Goal: Task Accomplishment & Management: Use online tool/utility

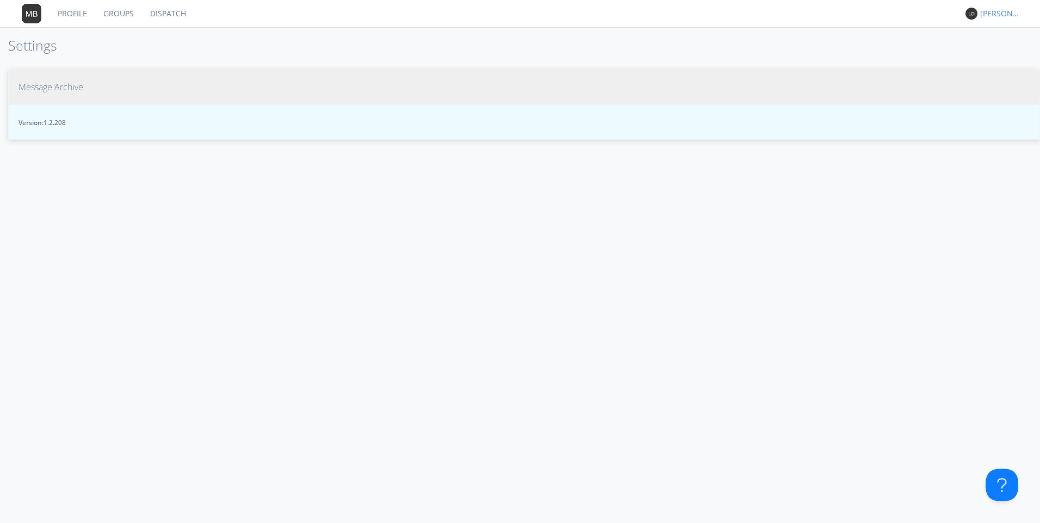
click at [45, 91] on span "Message Archive" at bounding box center [50, 87] width 65 height 13
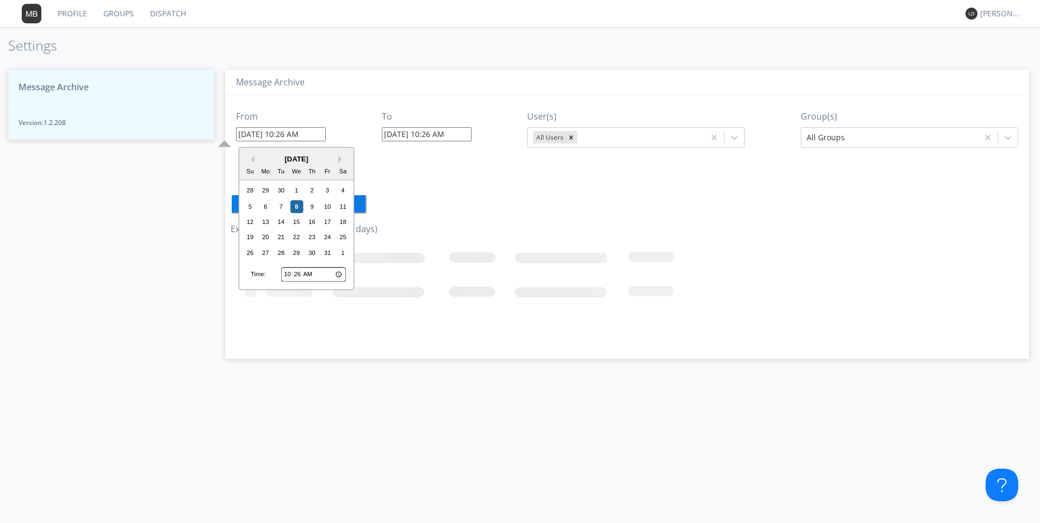
click at [270, 134] on input "[DATE] 10:26 AM" at bounding box center [281, 134] width 90 height 14
click at [301, 203] on div "8" at bounding box center [296, 206] width 13 height 13
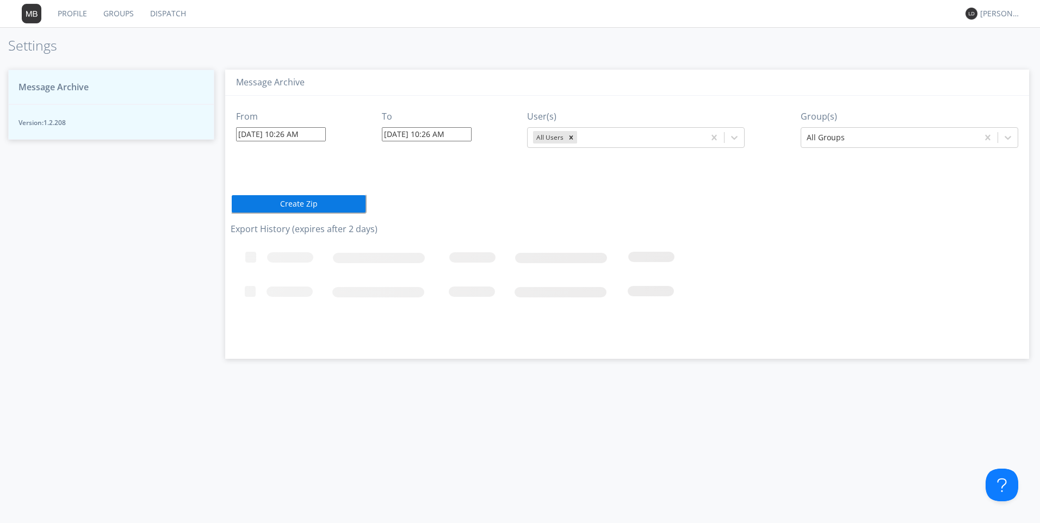
click at [306, 134] on input "[DATE] 10:26 AM" at bounding box center [281, 134] width 90 height 14
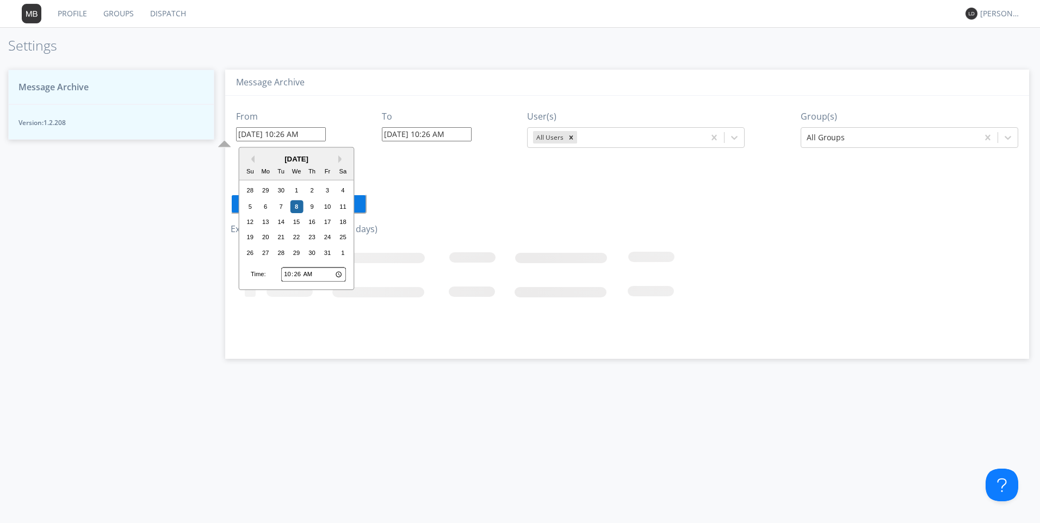
click at [286, 274] on input "10:26" at bounding box center [313, 275] width 65 height 14
type input "08:26"
type input "[DATE] 8:26 AM"
type input "08:03"
type input "[DATE] 8:03 AM"
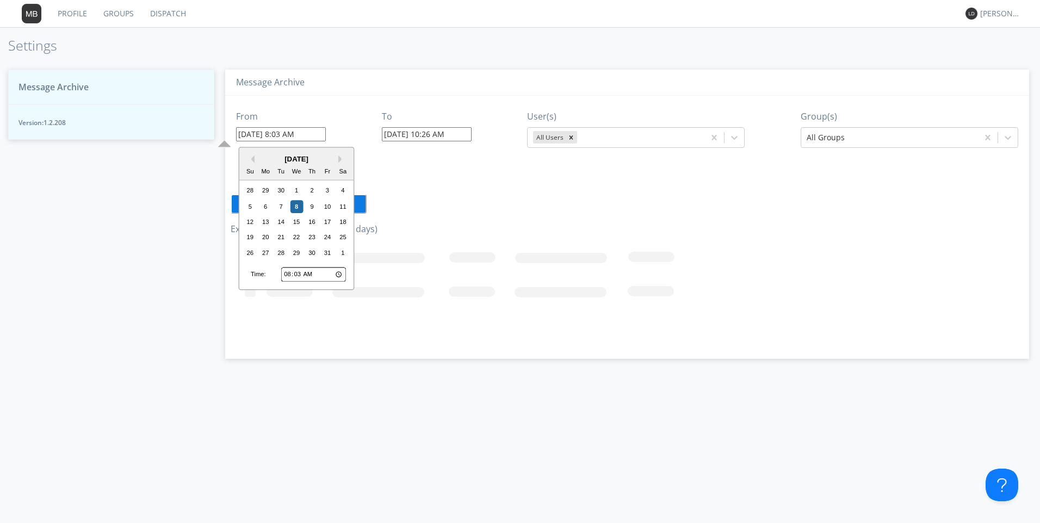
type input "08:30"
type input "[DATE] 8:30 AM"
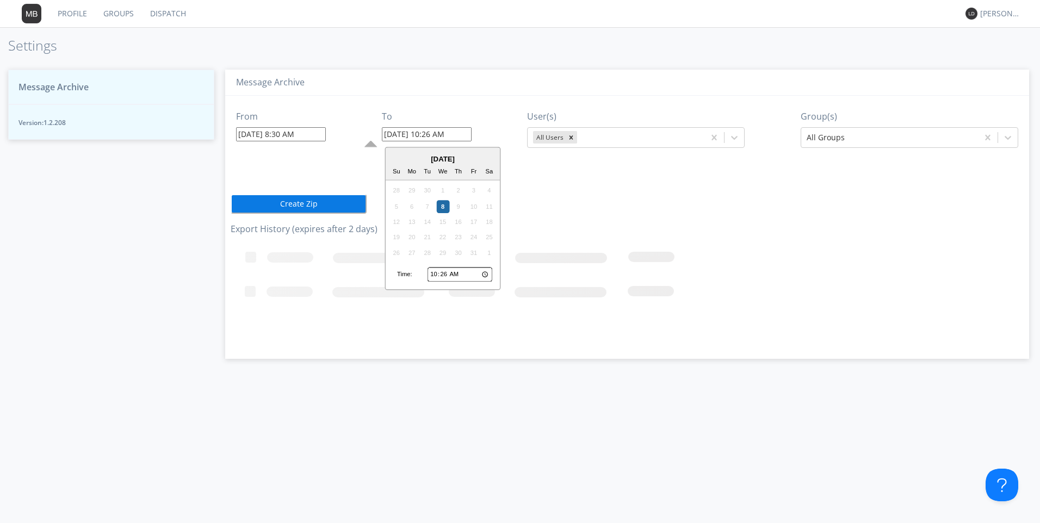
click at [401, 135] on input "[DATE] 10:26 AM" at bounding box center [427, 134] width 90 height 14
click at [443, 203] on div "5 6 7 8 9 10 11" at bounding box center [443, 206] width 108 height 15
click at [440, 208] on div "8" at bounding box center [442, 206] width 13 height 13
click at [427, 133] on input "[DATE] 10:26 AM" at bounding box center [427, 134] width 90 height 14
click at [436, 278] on input "10:26" at bounding box center [460, 275] width 65 height 14
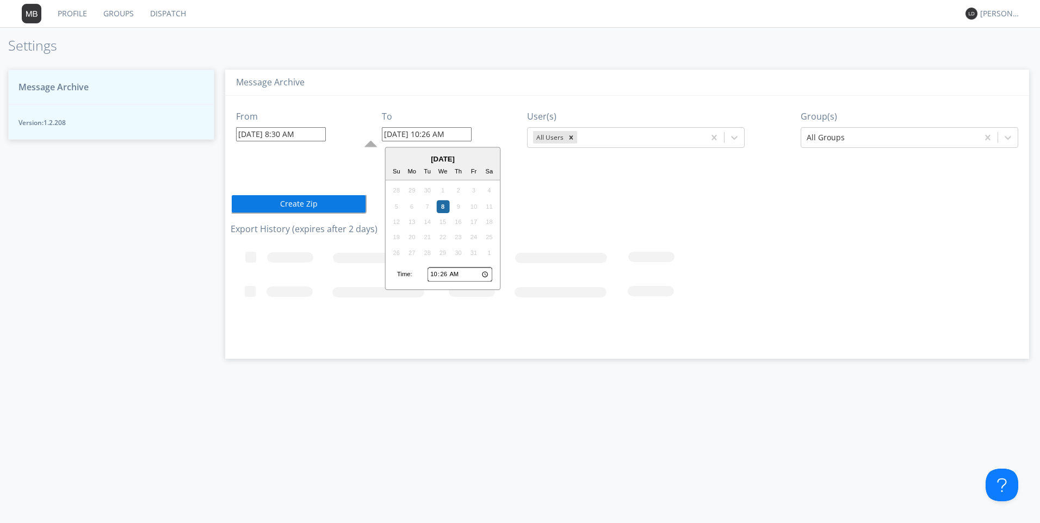
type input "09:26"
type input "[DATE] 9:26 AM"
click at [566, 138] on div "Remove All Users" at bounding box center [571, 137] width 12 height 13
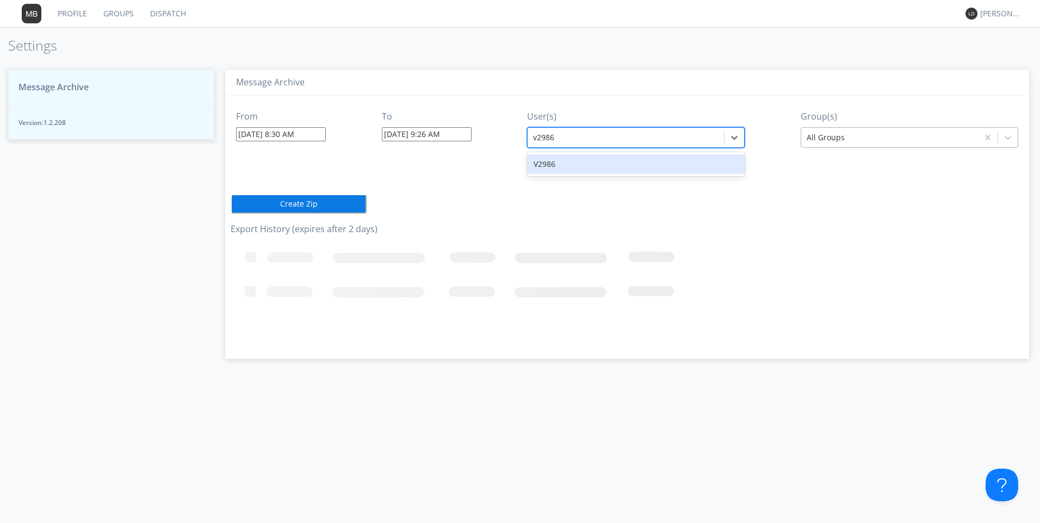
type input "v2986"
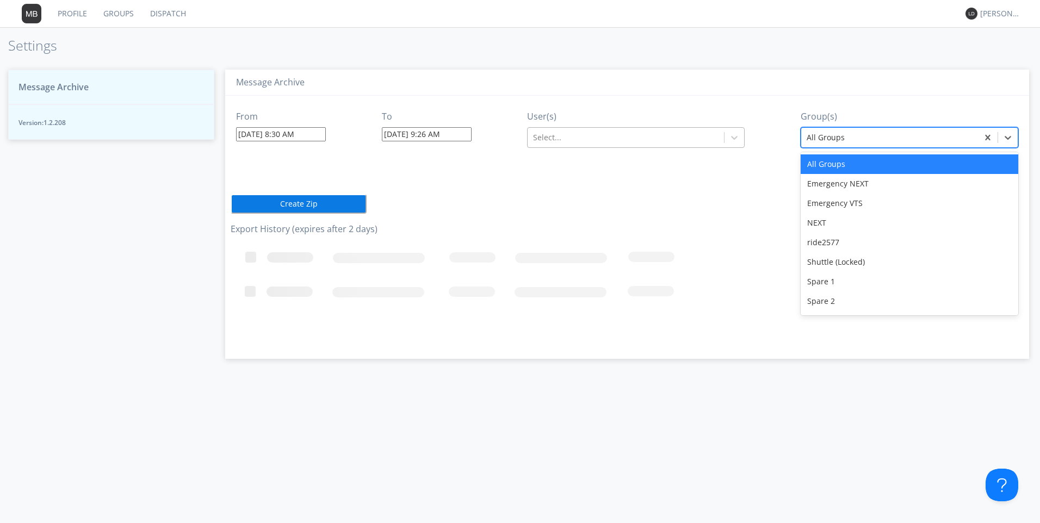
click at [821, 139] on div at bounding box center [890, 137] width 166 height 13
click at [544, 134] on div at bounding box center [626, 137] width 186 height 13
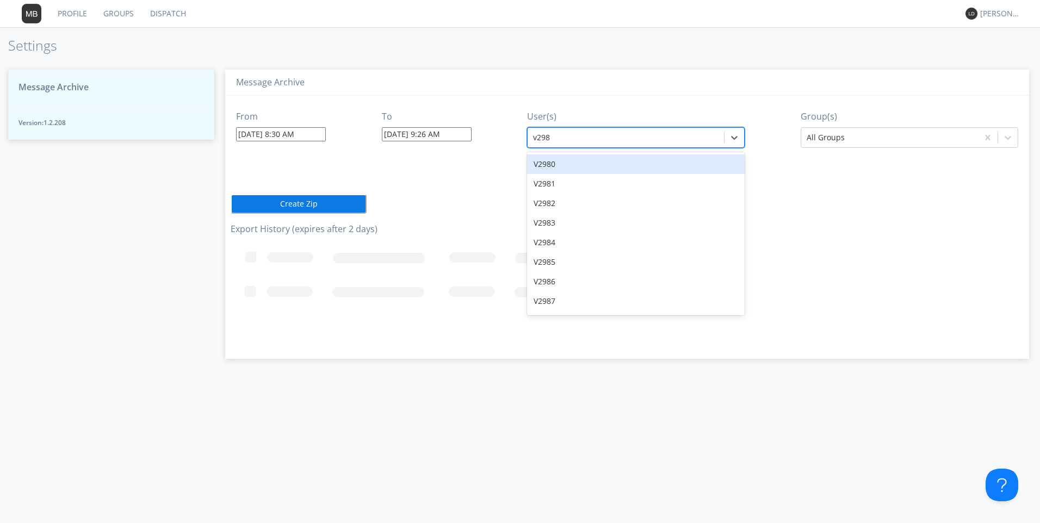
type input "v2986"
click at [553, 164] on div "V2986" at bounding box center [636, 165] width 218 height 20
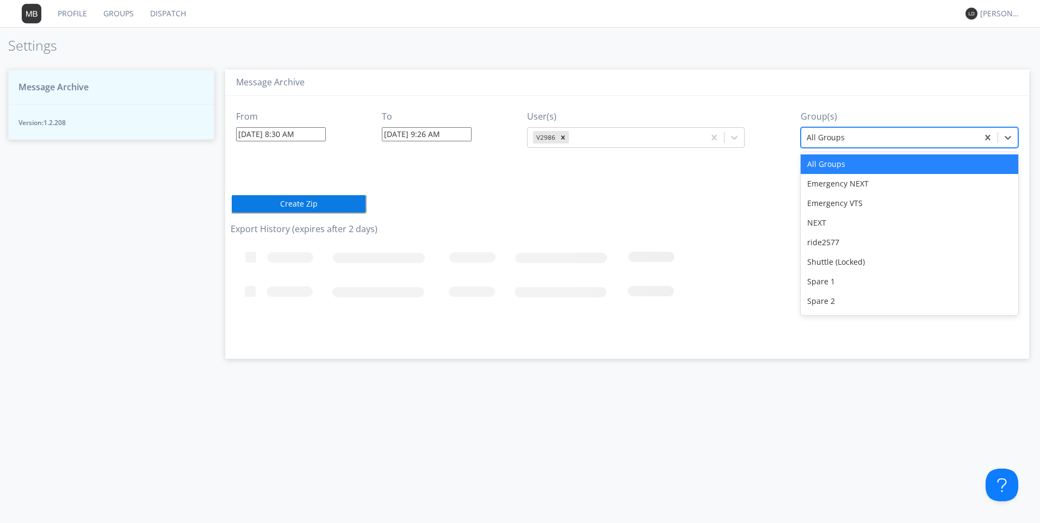
click at [826, 139] on div at bounding box center [890, 137] width 166 height 13
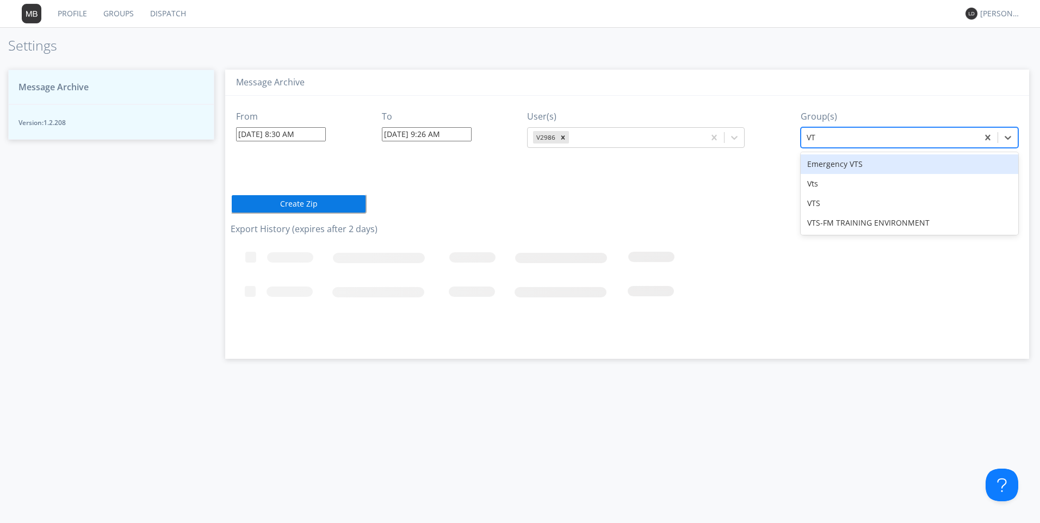
type input "VTS"
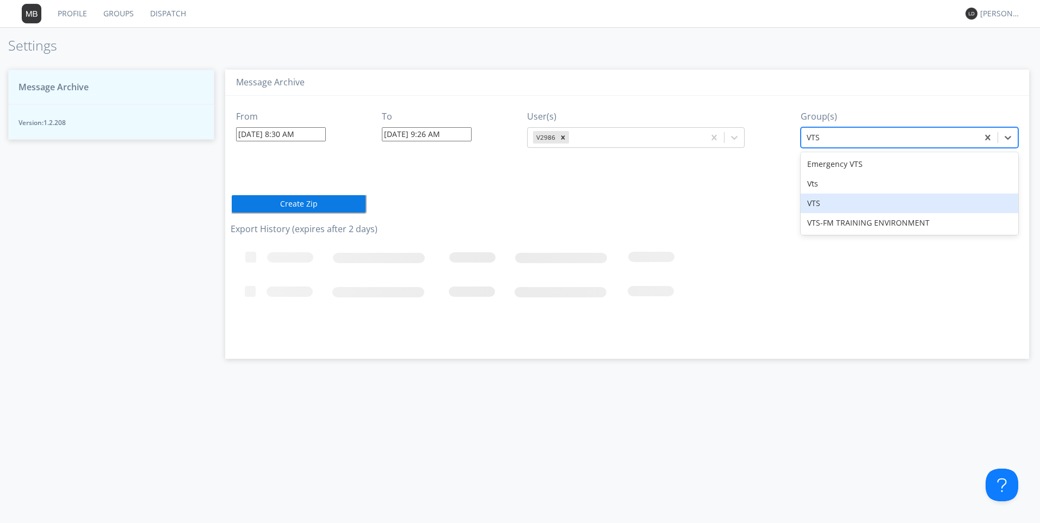
click at [820, 209] on div "VTS" at bounding box center [910, 204] width 218 height 20
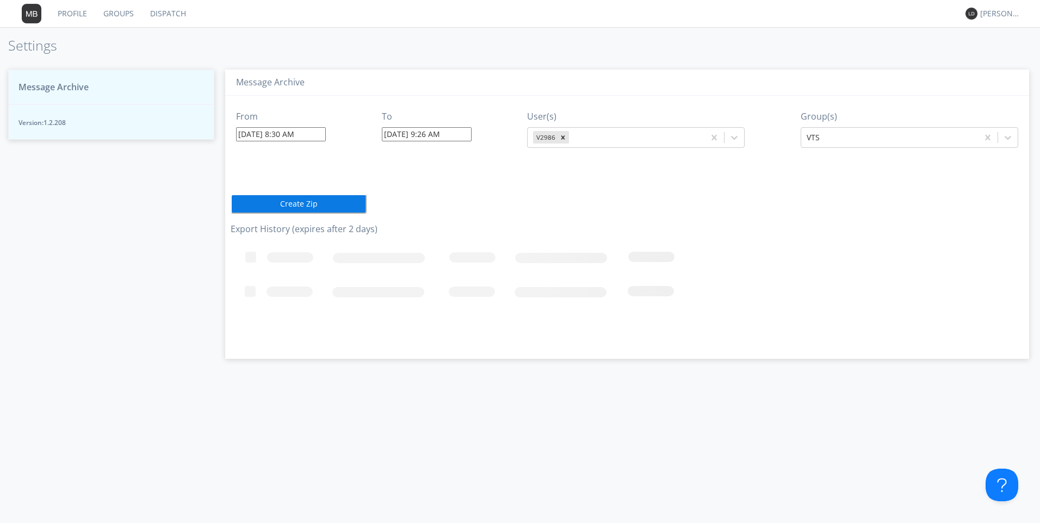
click at [292, 205] on button "Create Zip" at bounding box center [299, 204] width 136 height 20
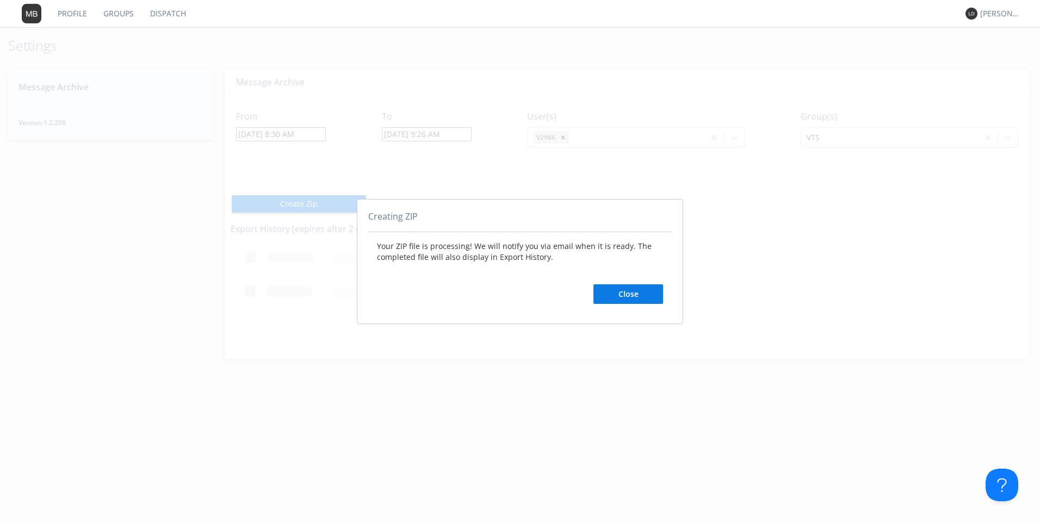
click at [636, 294] on button "Close" at bounding box center [629, 295] width 70 height 20
